Goal: Book appointment/travel/reservation

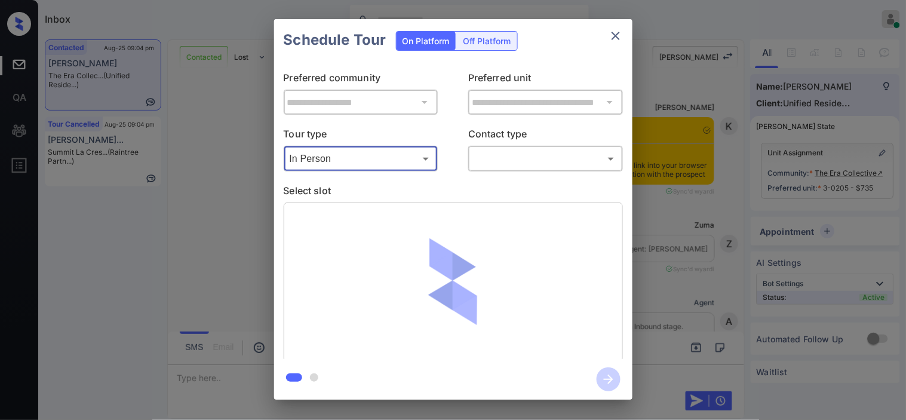
scroll to position [1234, 0]
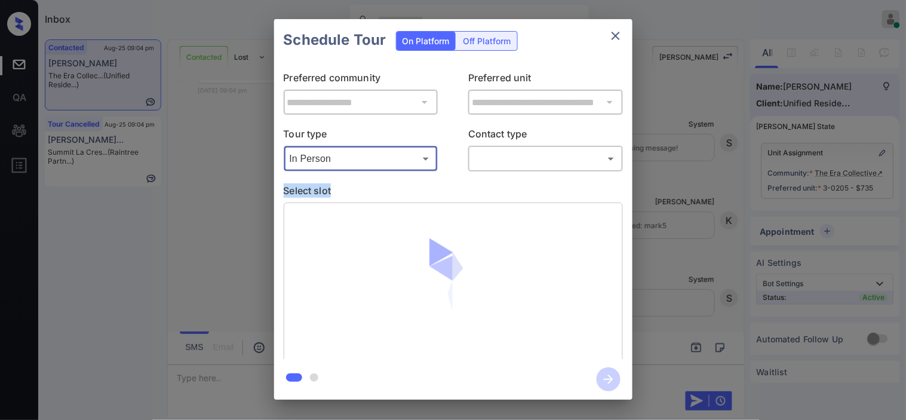
drag, startPoint x: 0, startPoint y: 0, endPoint x: 498, endPoint y: 170, distance: 526.1
click at [498, 170] on div "**********" at bounding box center [453, 210] width 358 height 298
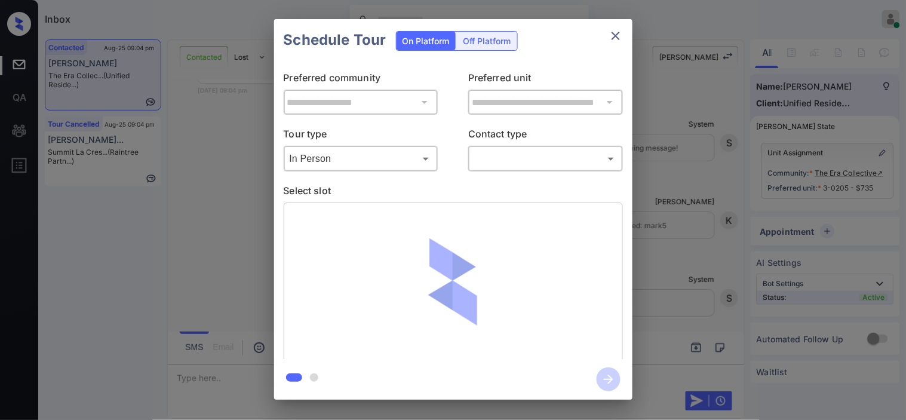
drag, startPoint x: 498, startPoint y: 170, endPoint x: 500, endPoint y: 164, distance: 7.0
click at [500, 164] on div "​ ​" at bounding box center [545, 159] width 155 height 26
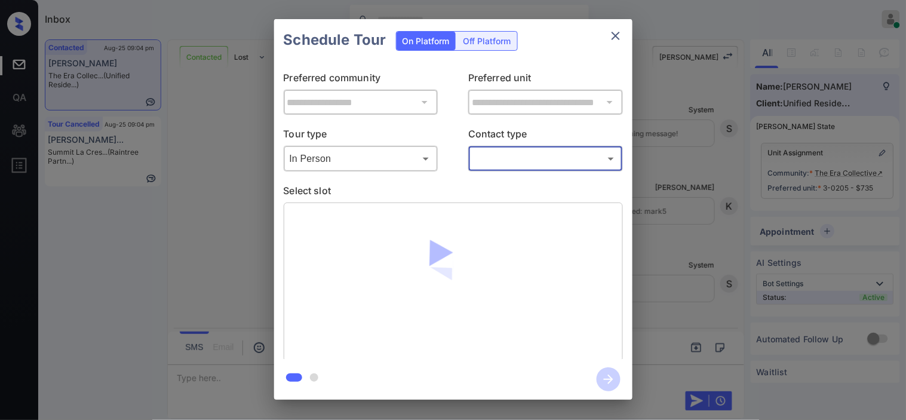
click at [500, 163] on body "Inbox Kristine Capara Online Set yourself offline Set yourself on break Profile…" at bounding box center [453, 210] width 906 height 420
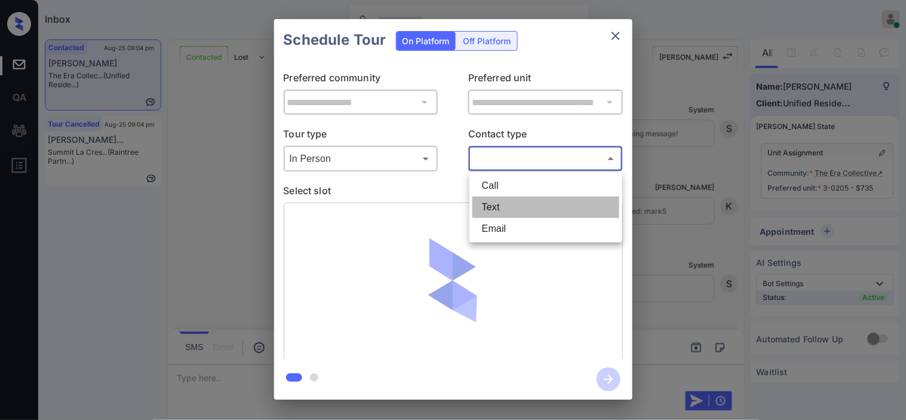
click at [502, 199] on li "Text" at bounding box center [545, 206] width 147 height 21
type input "****"
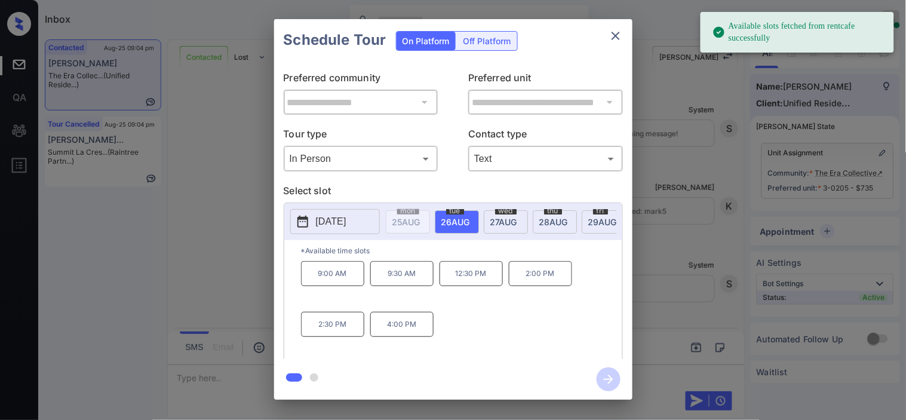
click at [325, 281] on p "9:00 AM" at bounding box center [332, 273] width 63 height 25
click at [599, 378] on icon "button" at bounding box center [608, 379] width 24 height 24
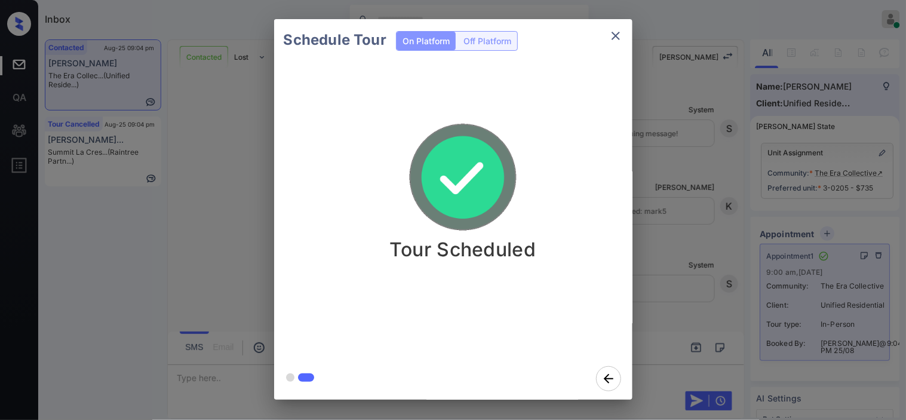
click at [689, 288] on div "Schedule Tour On Platform Off Platform Tour Scheduled" at bounding box center [453, 209] width 906 height 418
